Goal: Task Accomplishment & Management: Manage account settings

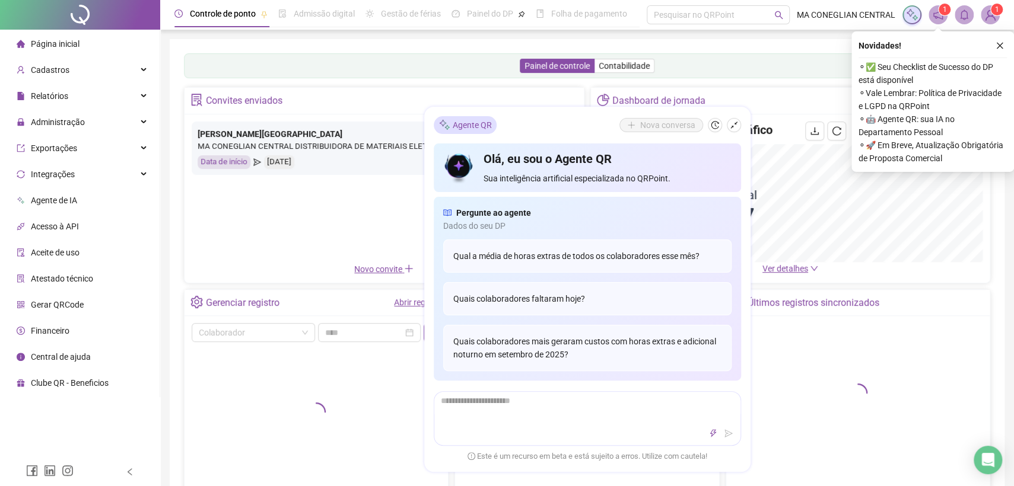
drag, startPoint x: 999, startPoint y: 49, endPoint x: 989, endPoint y: 24, distance: 26.9
click at [999, 47] on icon "close" at bounding box center [999, 46] width 8 height 8
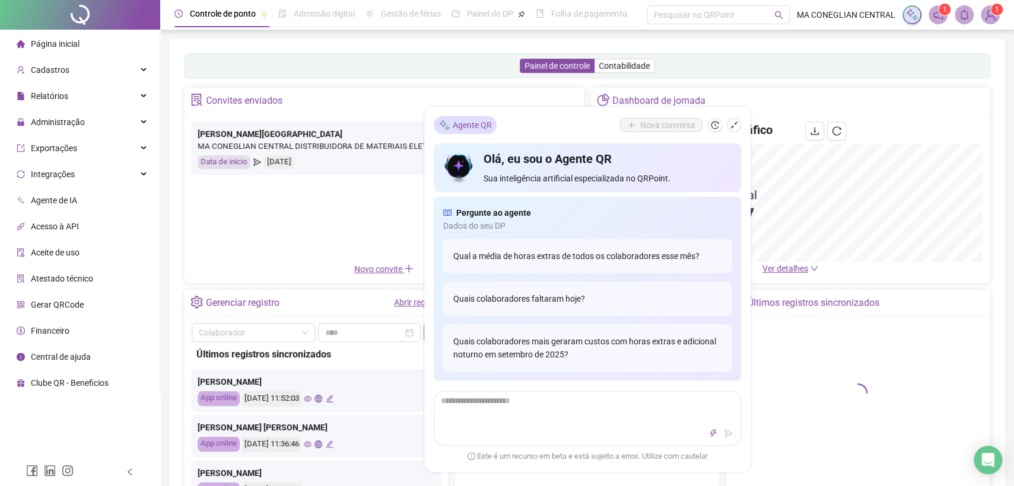
click at [985, 11] on img at bounding box center [990, 15] width 18 height 18
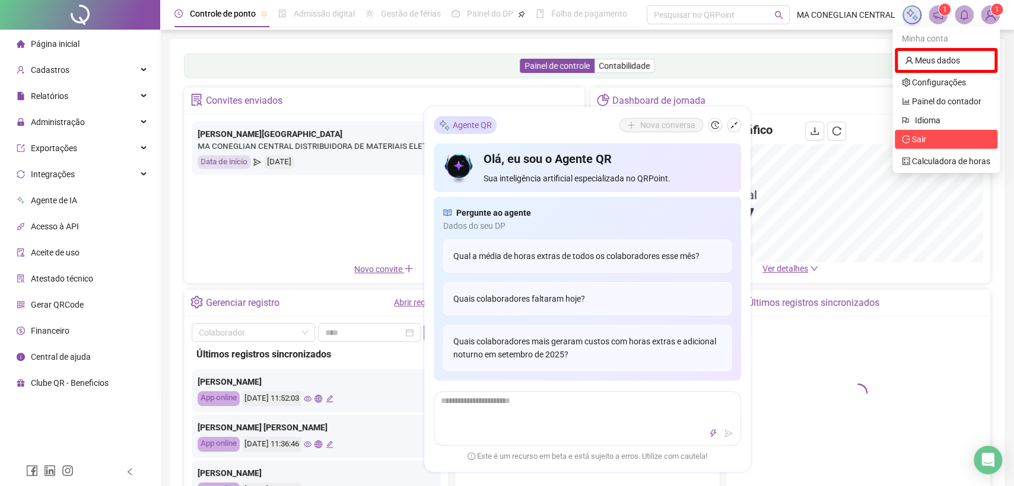
click at [952, 139] on span "Sair" at bounding box center [946, 139] width 88 height 13
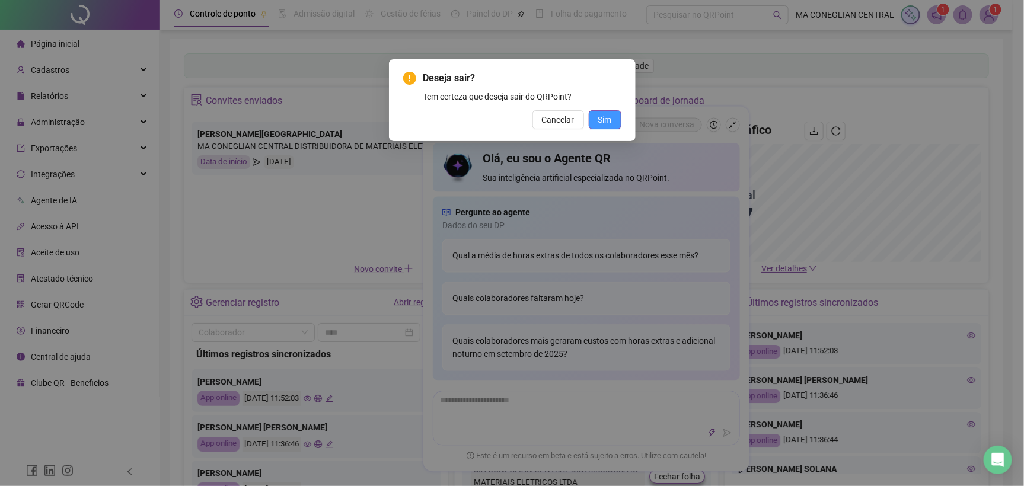
click at [612, 124] on span "Sim" at bounding box center [605, 119] width 14 height 13
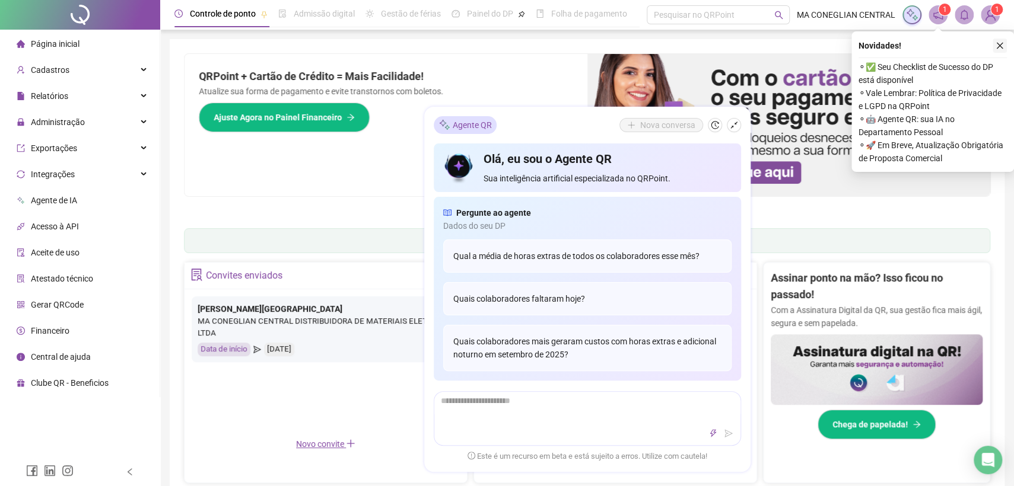
click at [1002, 42] on icon "close" at bounding box center [999, 46] width 8 height 8
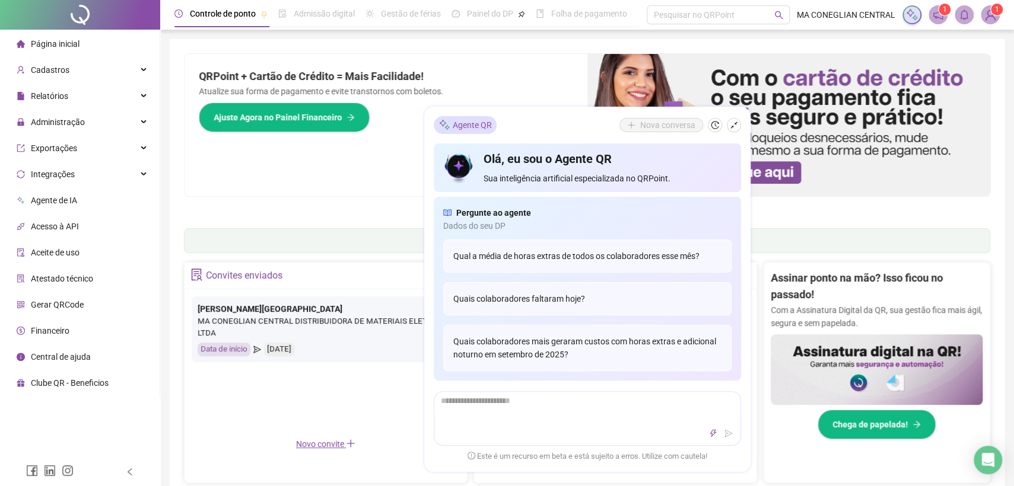
drag, startPoint x: 736, startPoint y: 125, endPoint x: 586, endPoint y: 224, distance: 179.8
click at [735, 125] on icon "shrink" at bounding box center [734, 125] width 8 height 8
